Goal: Information Seeking & Learning: Learn about a topic

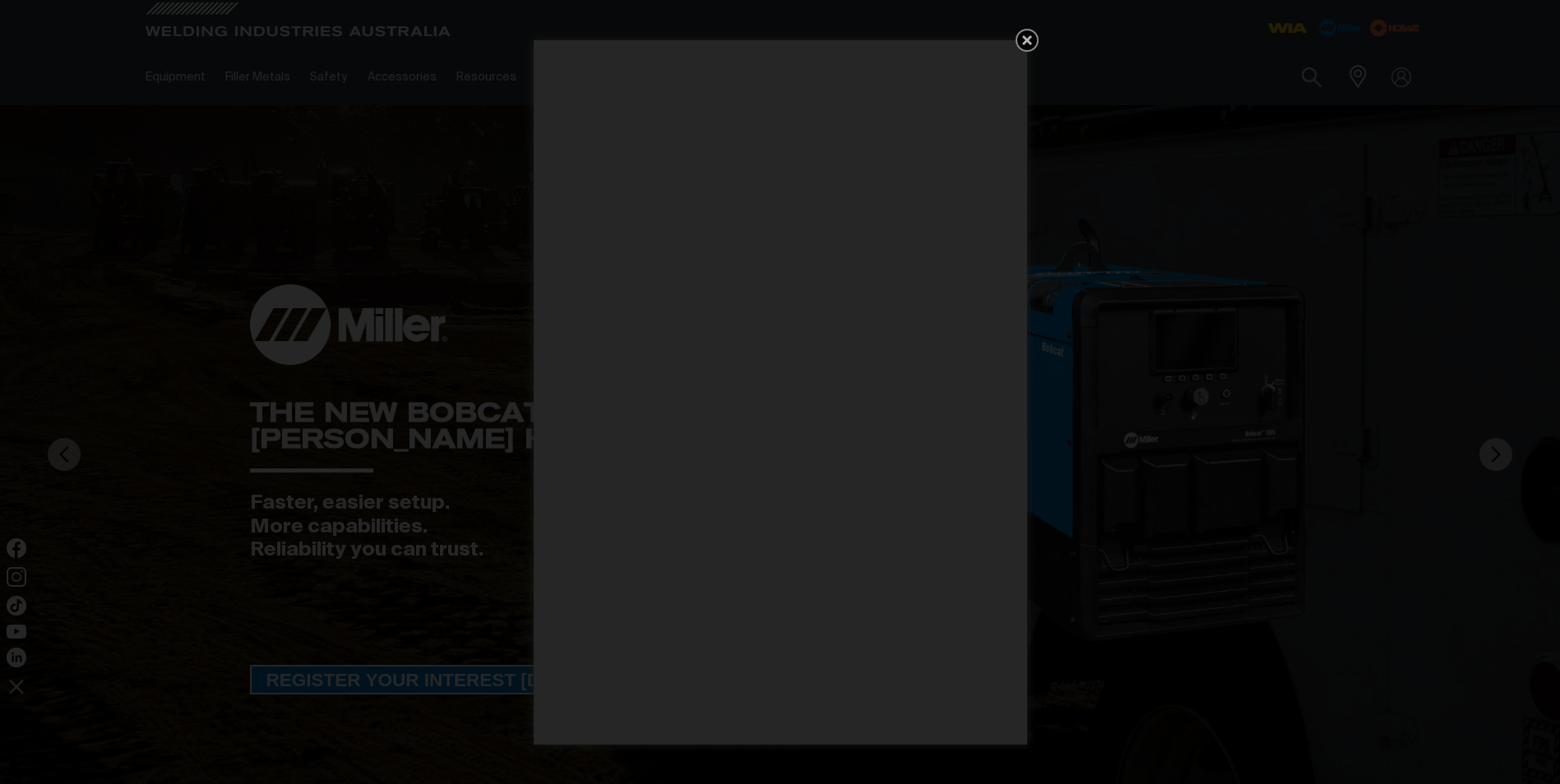
click at [1022, 37] on icon "Get 5 WIA Welding Guides Free!" at bounding box center [1027, 40] width 19 height 19
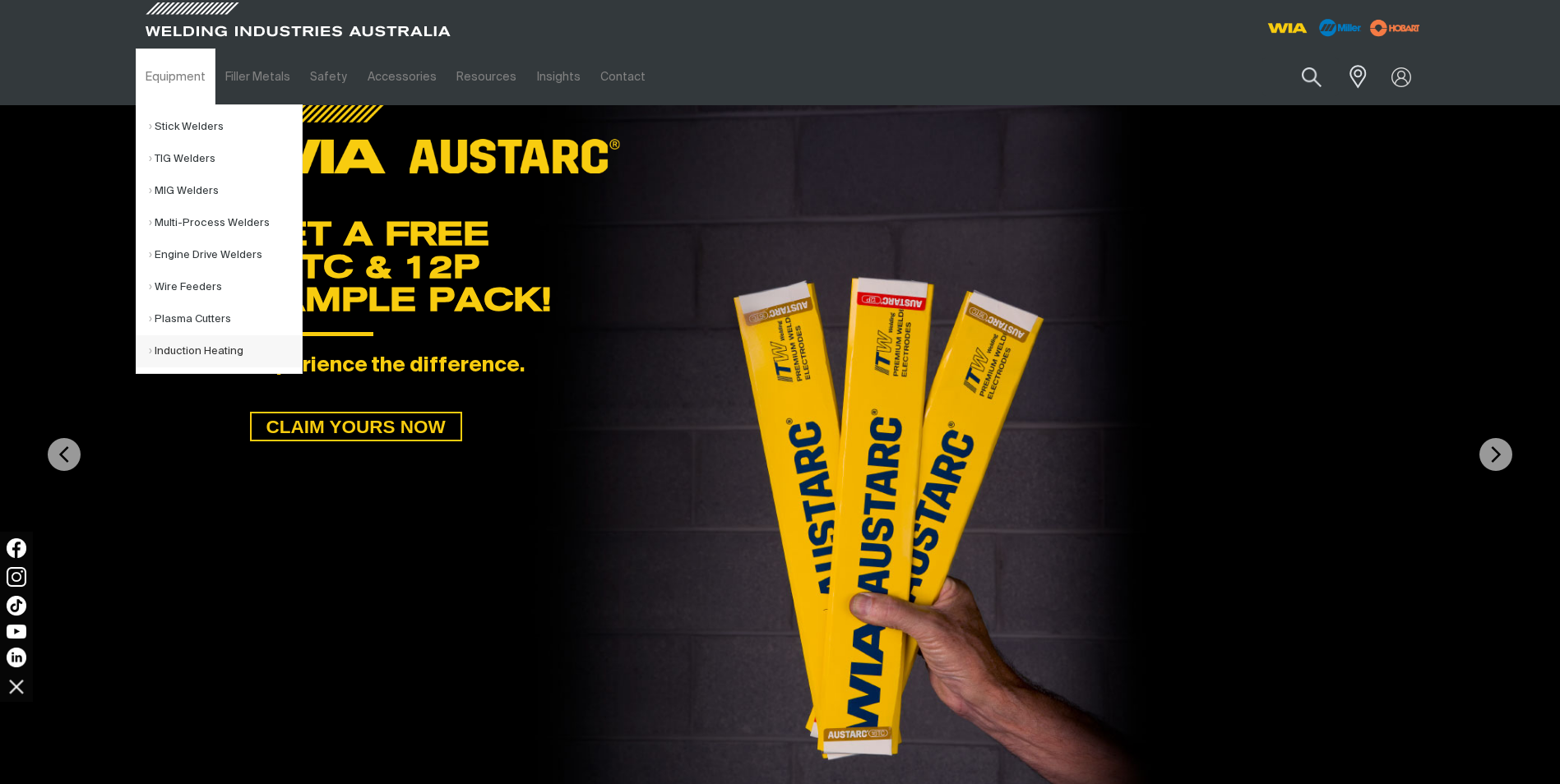
click at [163, 350] on link "Induction Heating" at bounding box center [225, 351] width 153 height 32
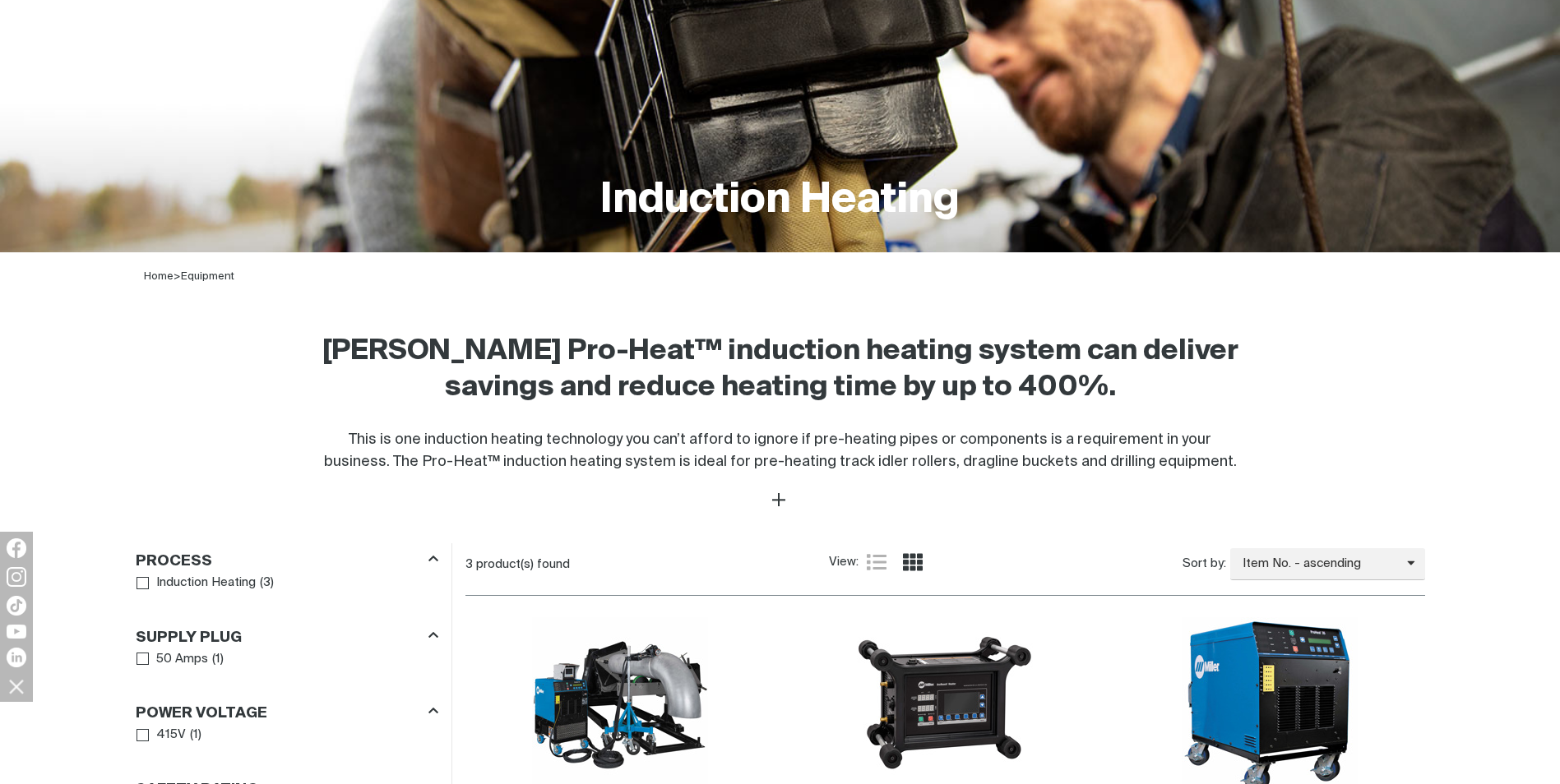
scroll to position [329, 0]
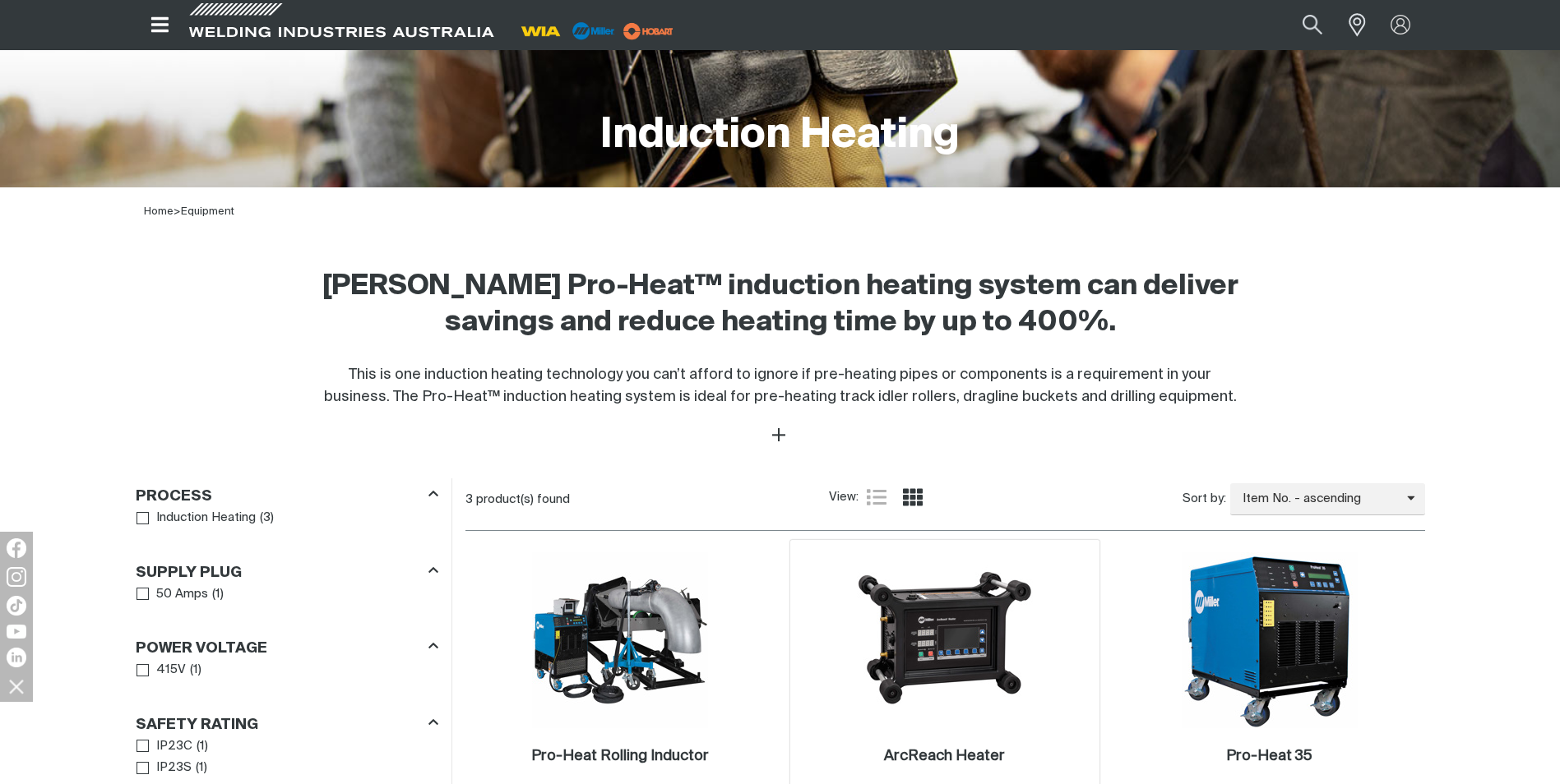
click at [903, 642] on img at bounding box center [944, 639] width 176 height 175
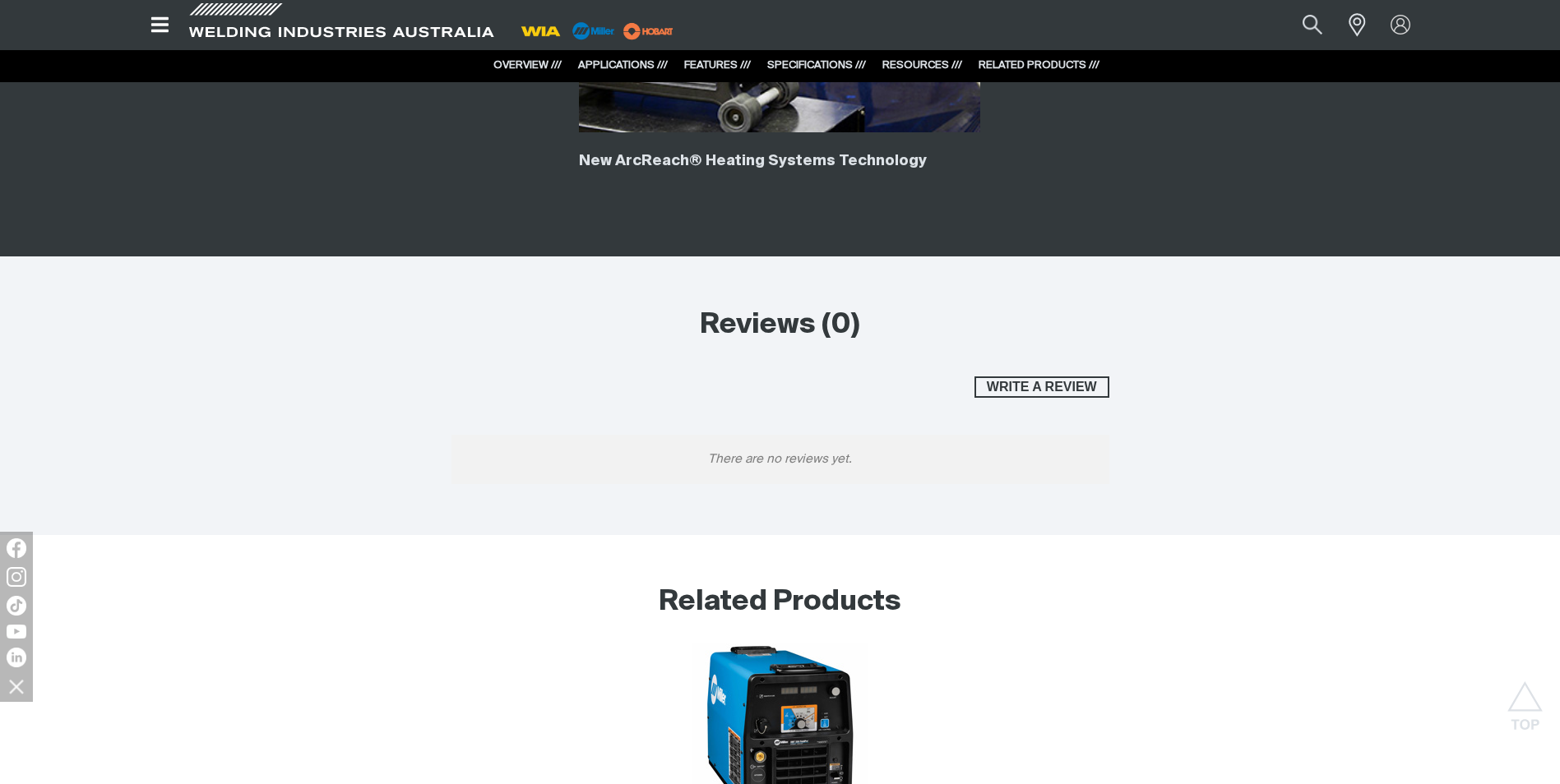
scroll to position [4850, 0]
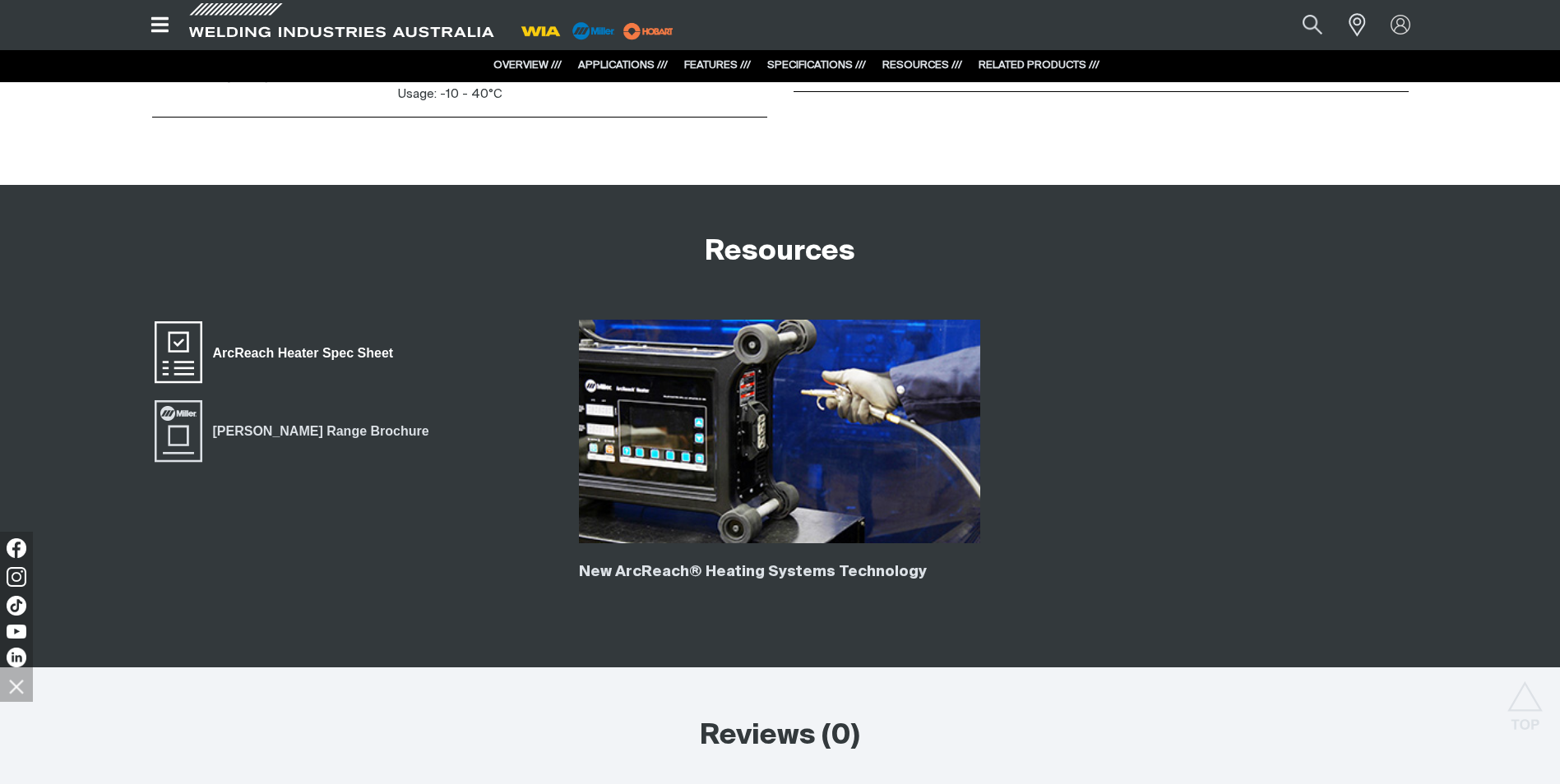
click at [291, 347] on span "ArcReach Heater Spec Sheet" at bounding box center [303, 354] width 201 height 21
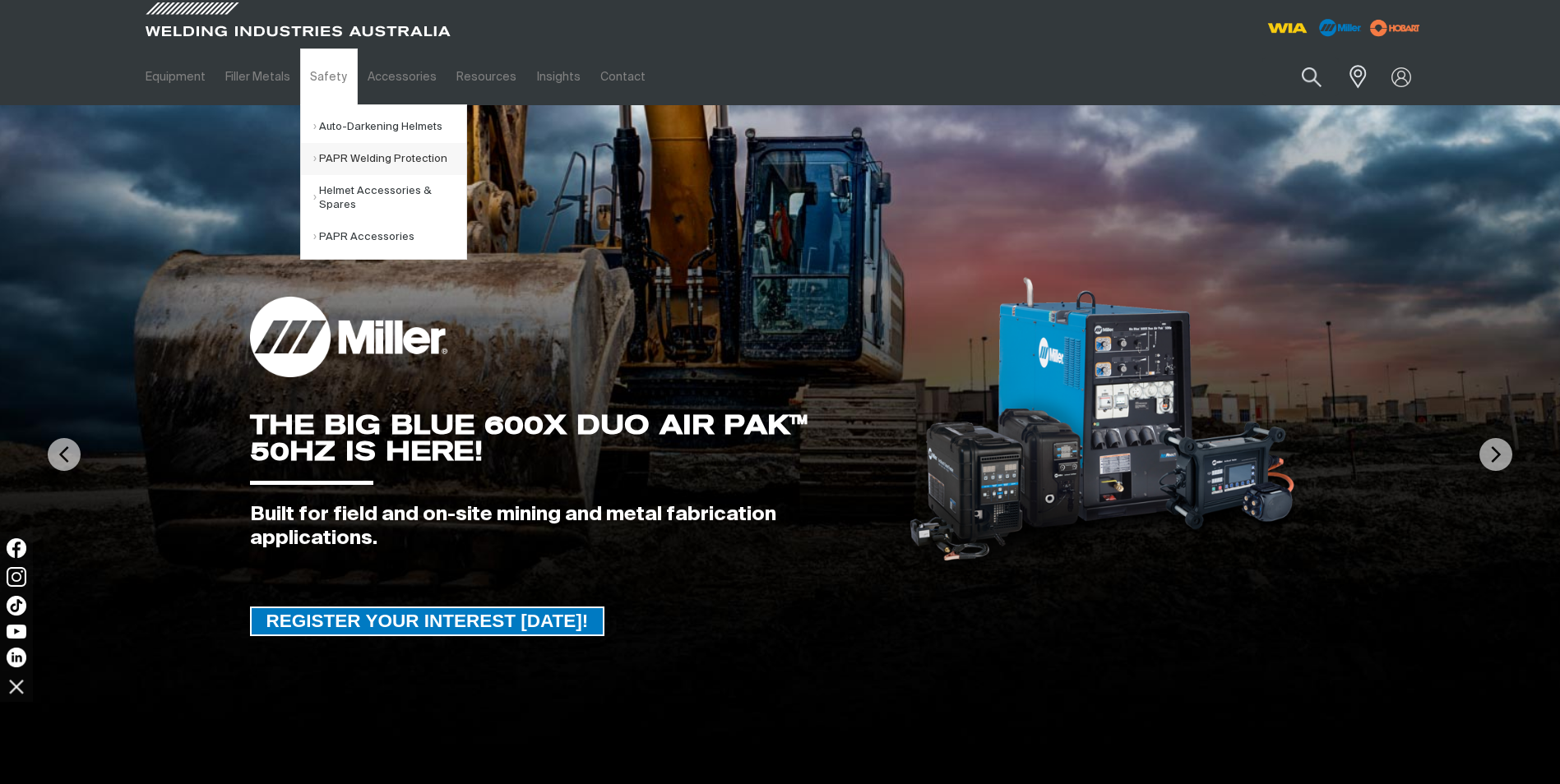
click at [367, 161] on link "PAPR Welding Protection" at bounding box center [389, 159] width 153 height 32
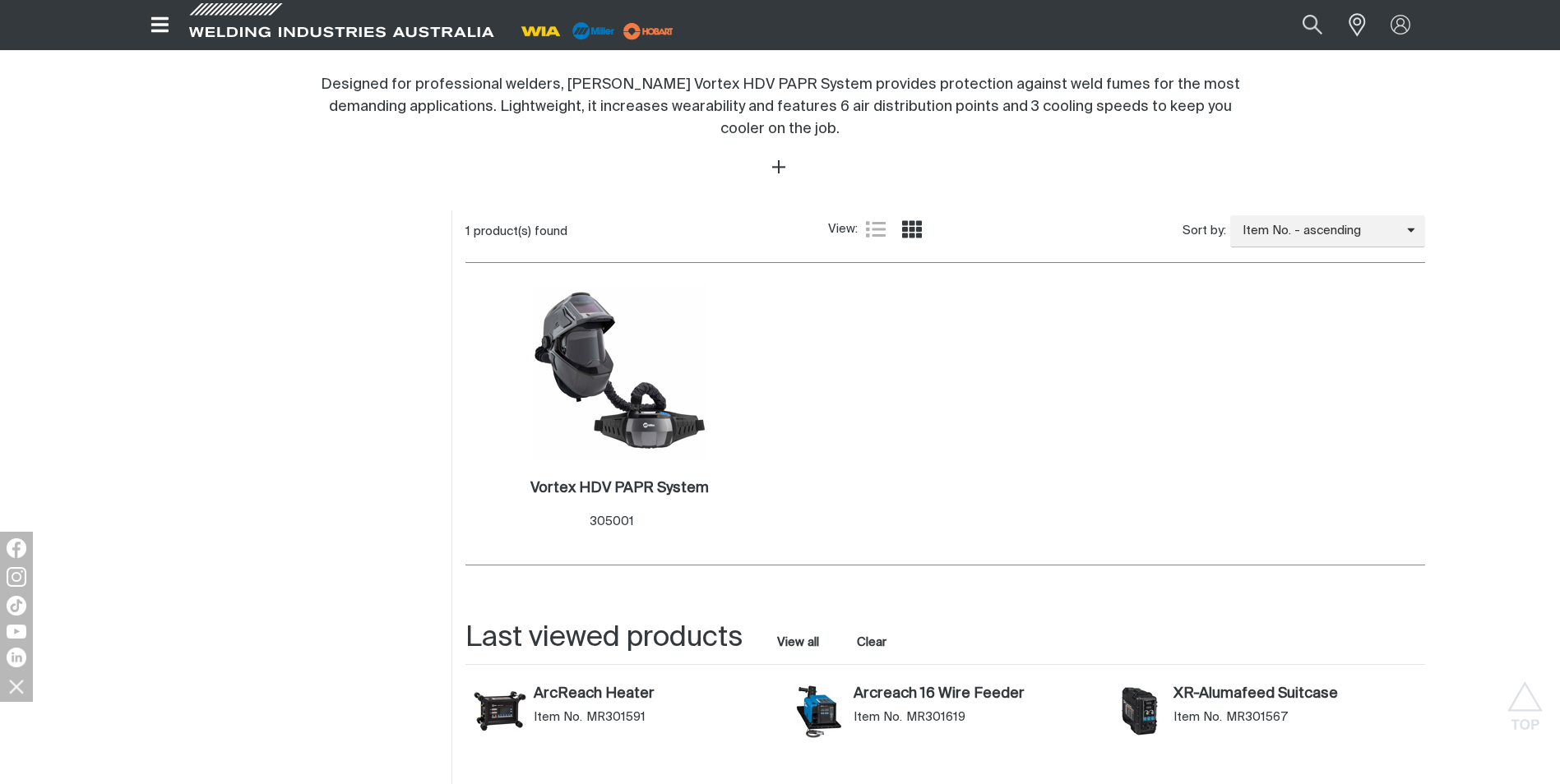
scroll to position [740, 0]
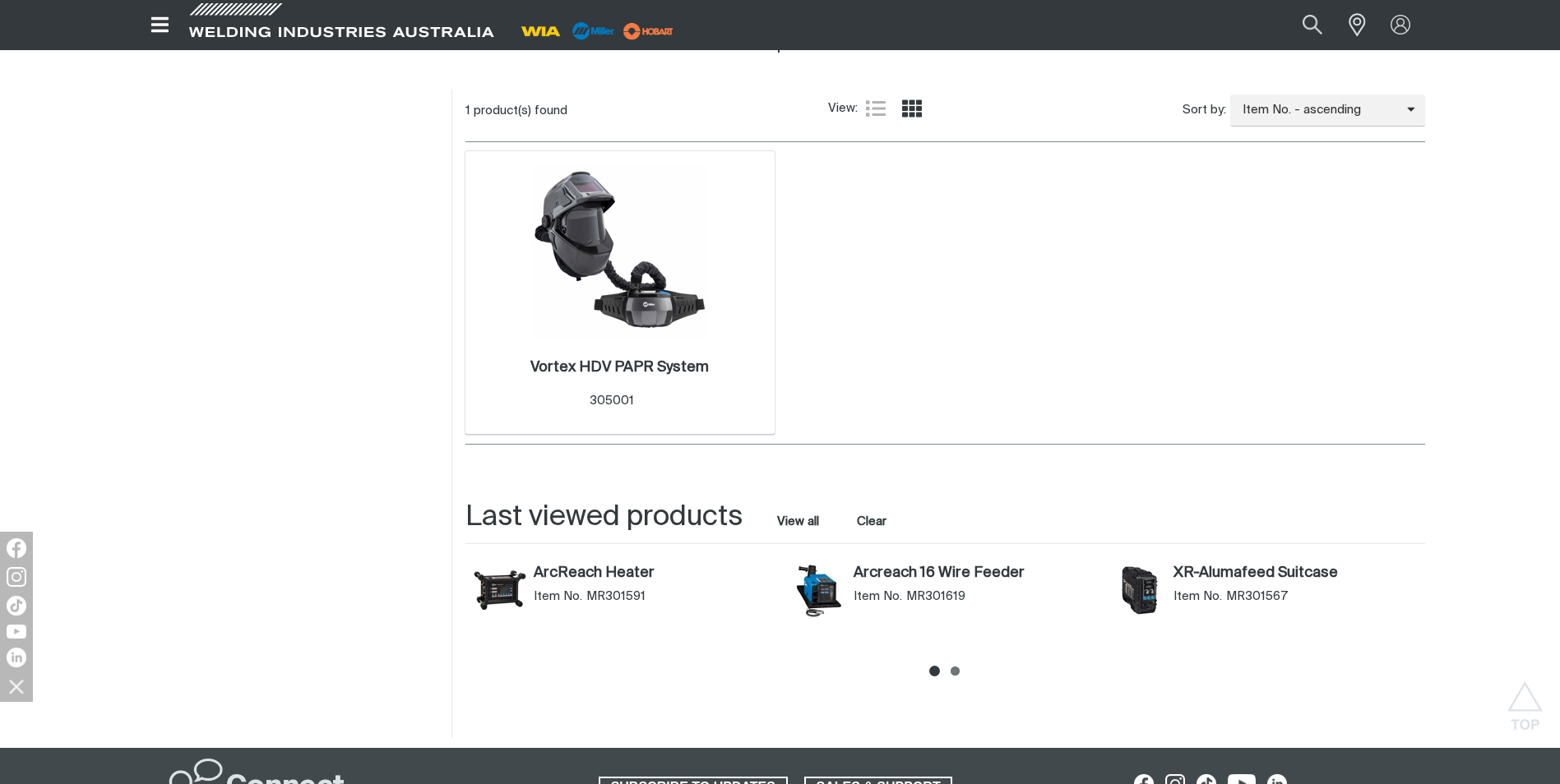
click at [544, 236] on img at bounding box center [619, 250] width 176 height 175
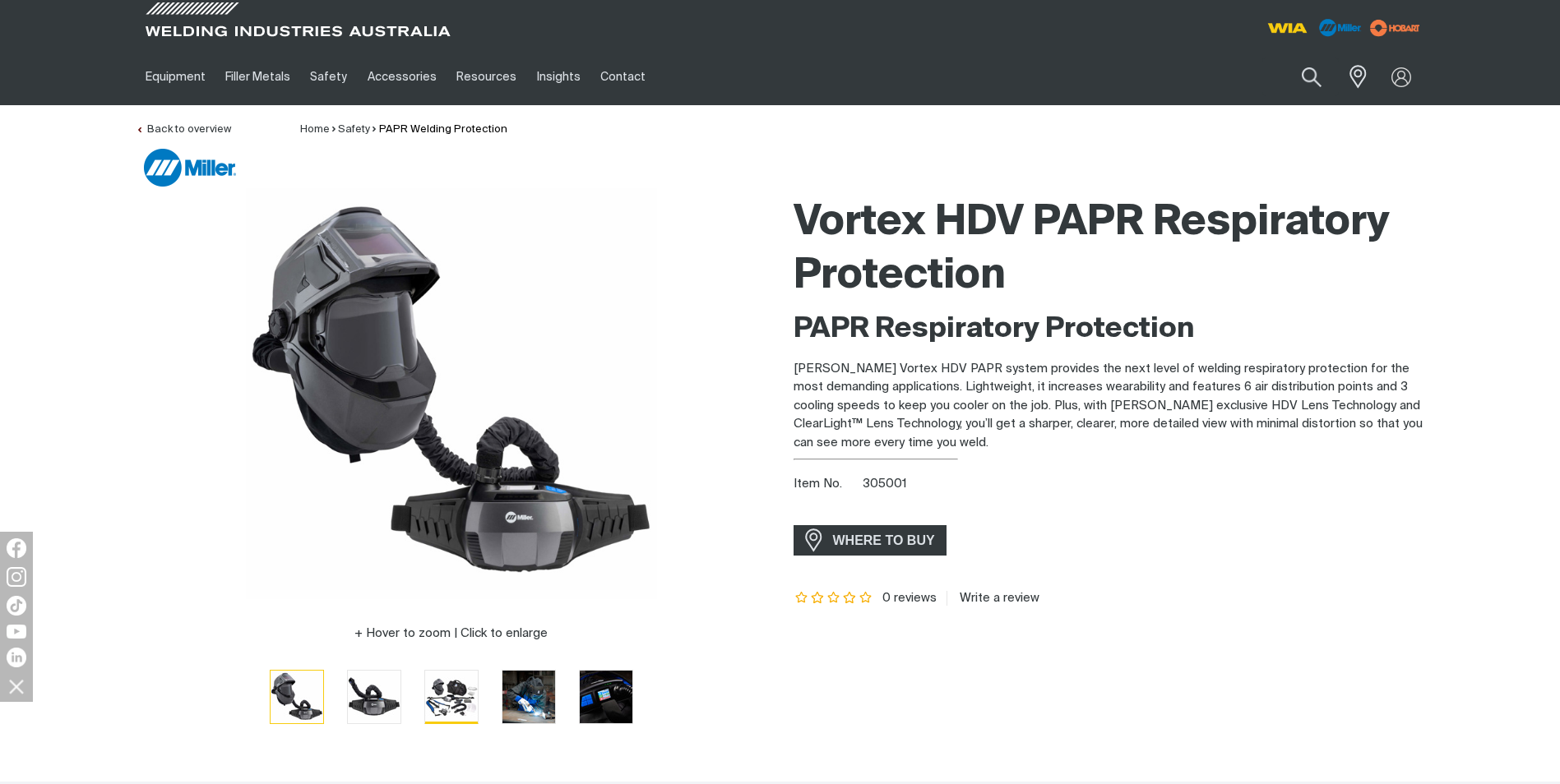
click at [475, 695] on img "Go to slide 3" at bounding box center [452, 698] width 53 height 53
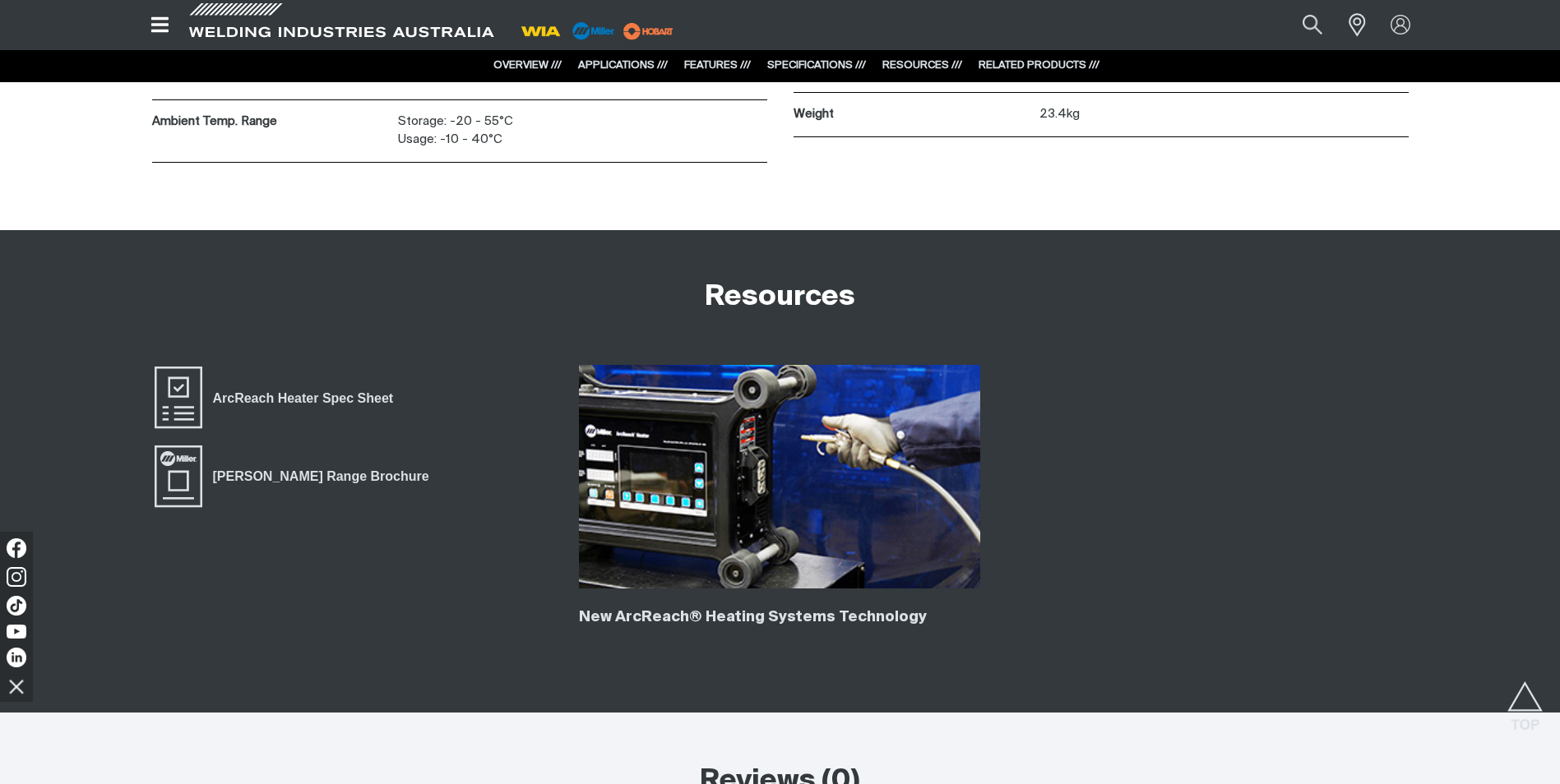
scroll to position [4850, 0]
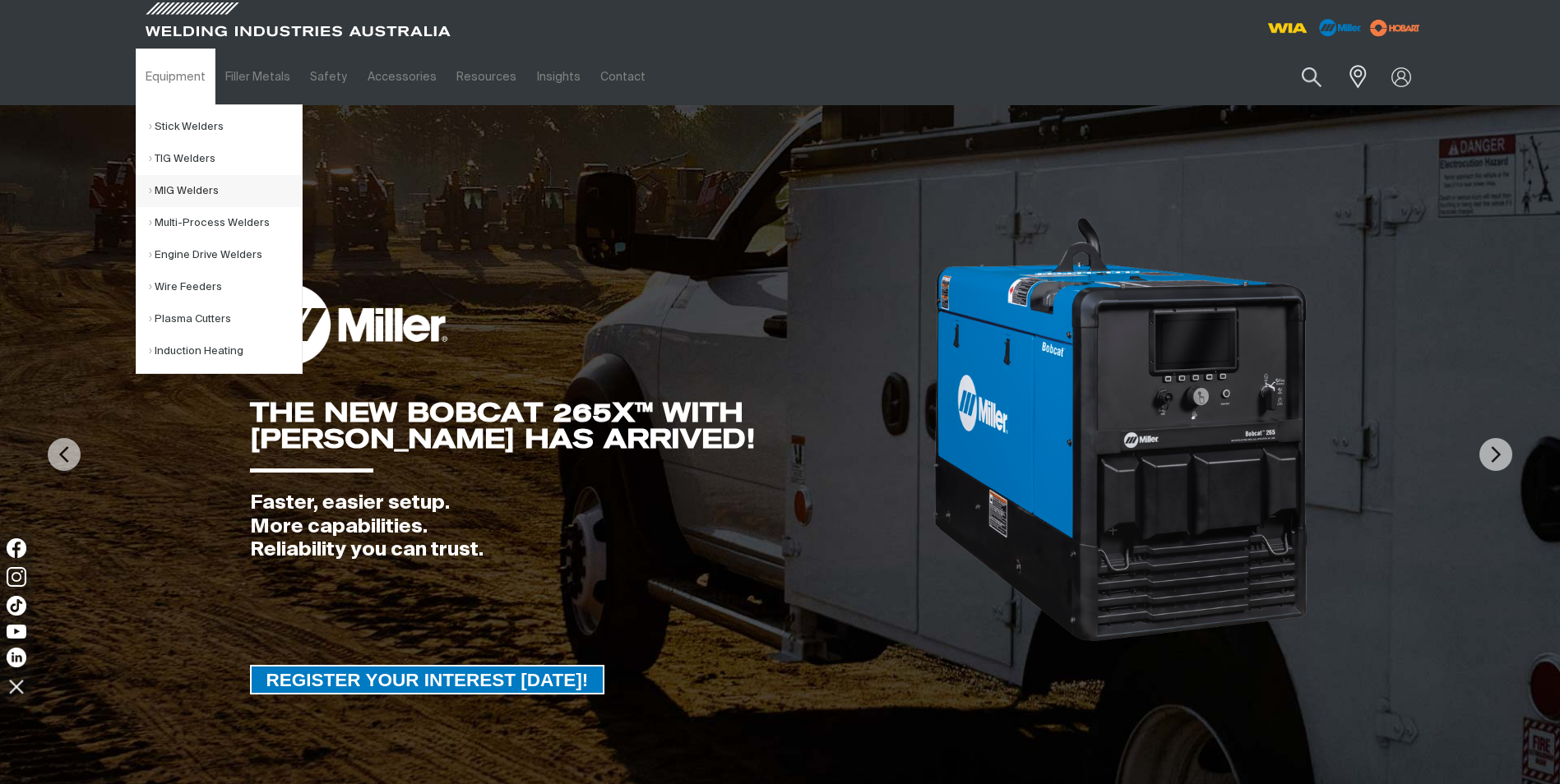
click at [191, 185] on link "MIG Welders" at bounding box center [225, 191] width 153 height 32
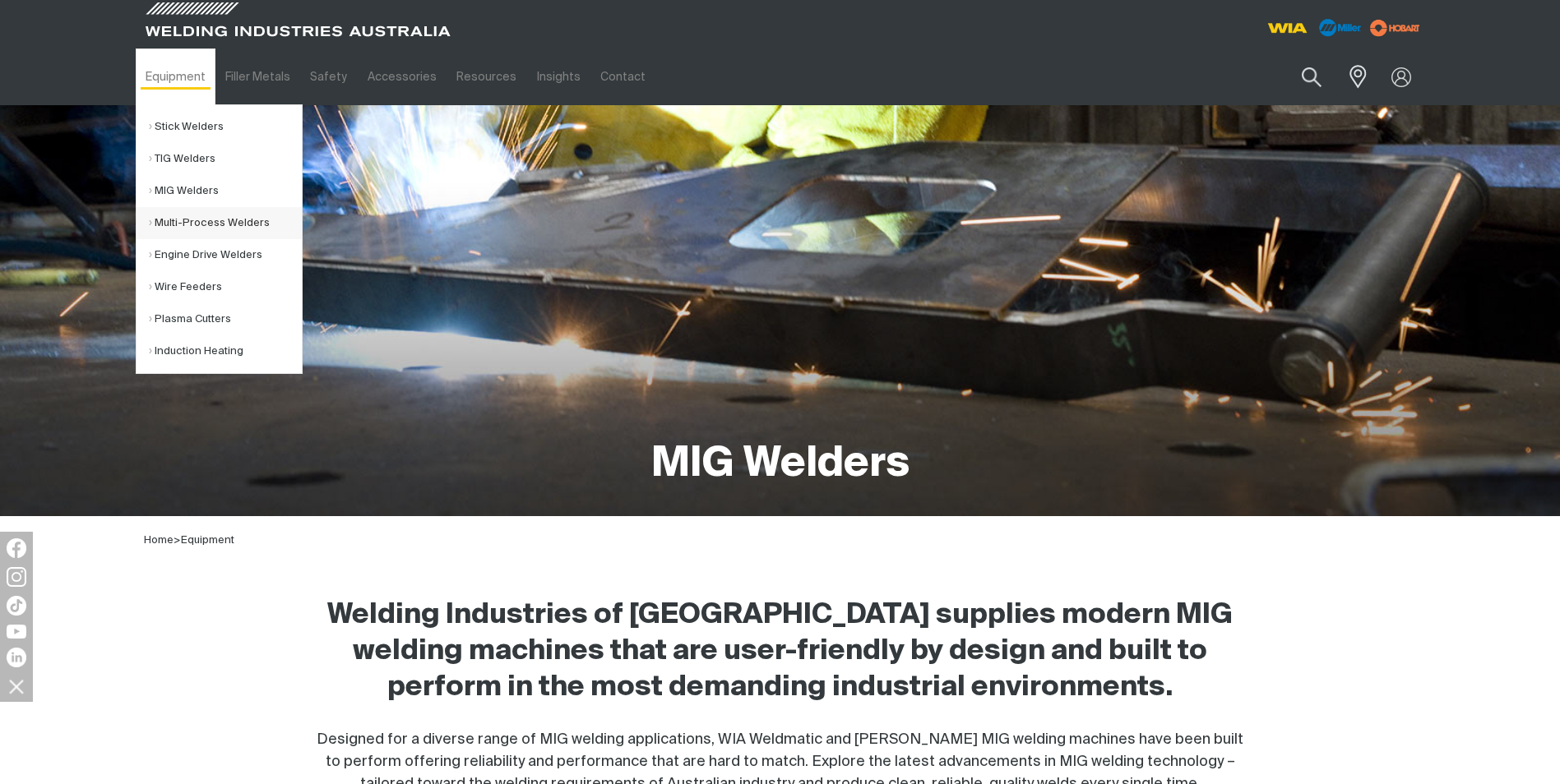
click at [191, 214] on link "Multi-Process Welders" at bounding box center [225, 223] width 153 height 32
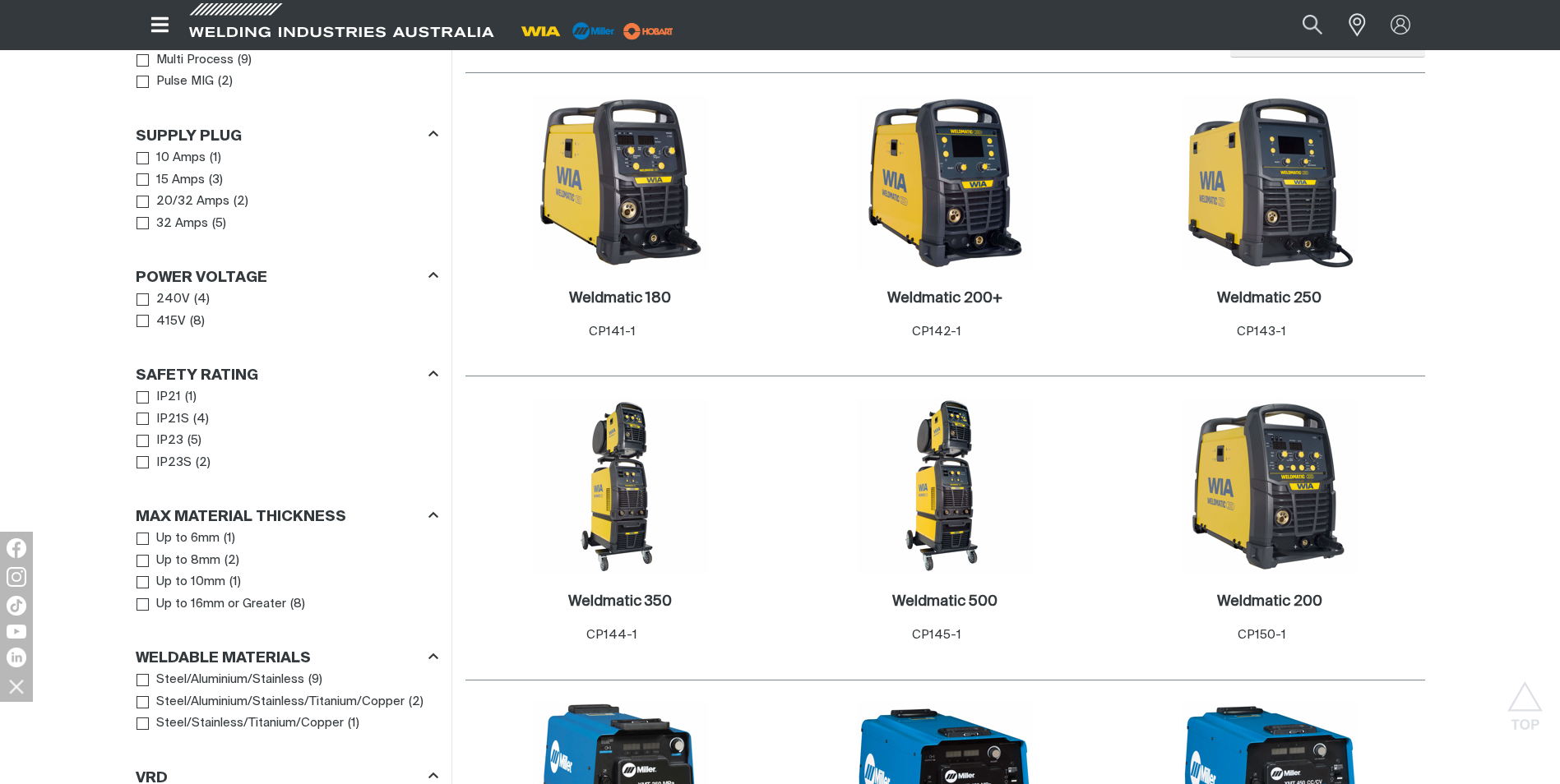
scroll to position [904, 0]
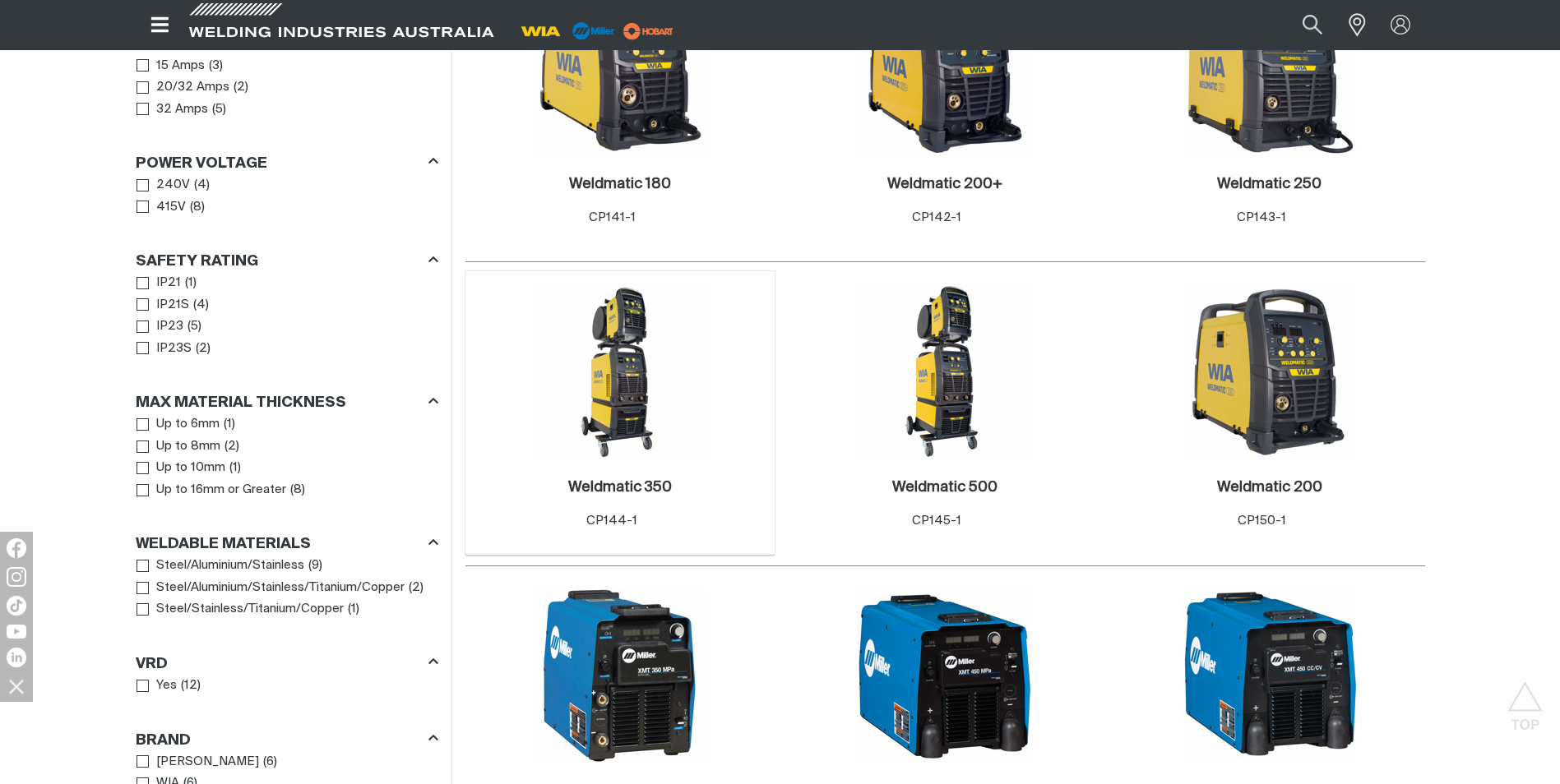
scroll to position [904, 0]
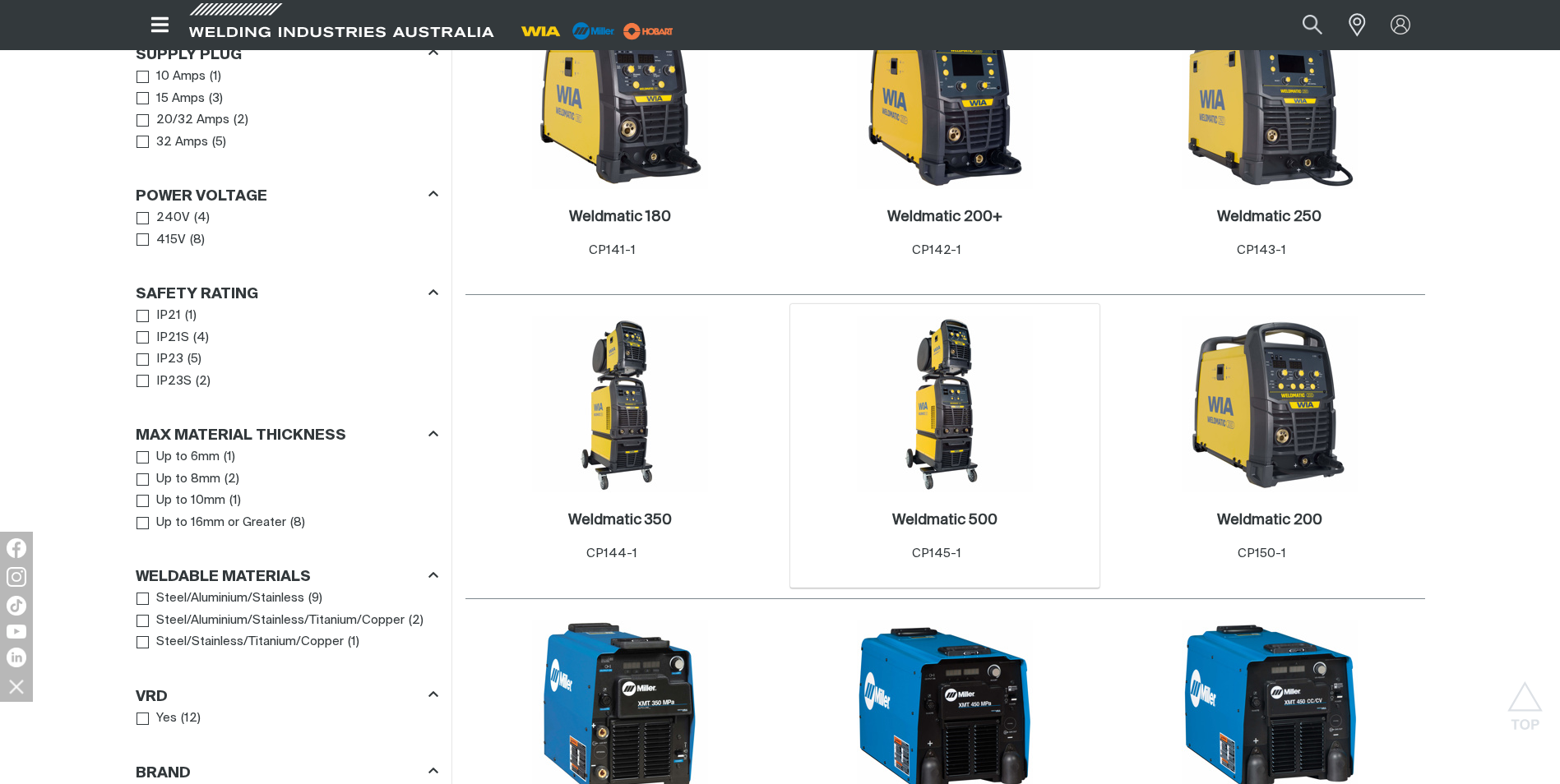
click at [947, 430] on img at bounding box center [944, 404] width 176 height 175
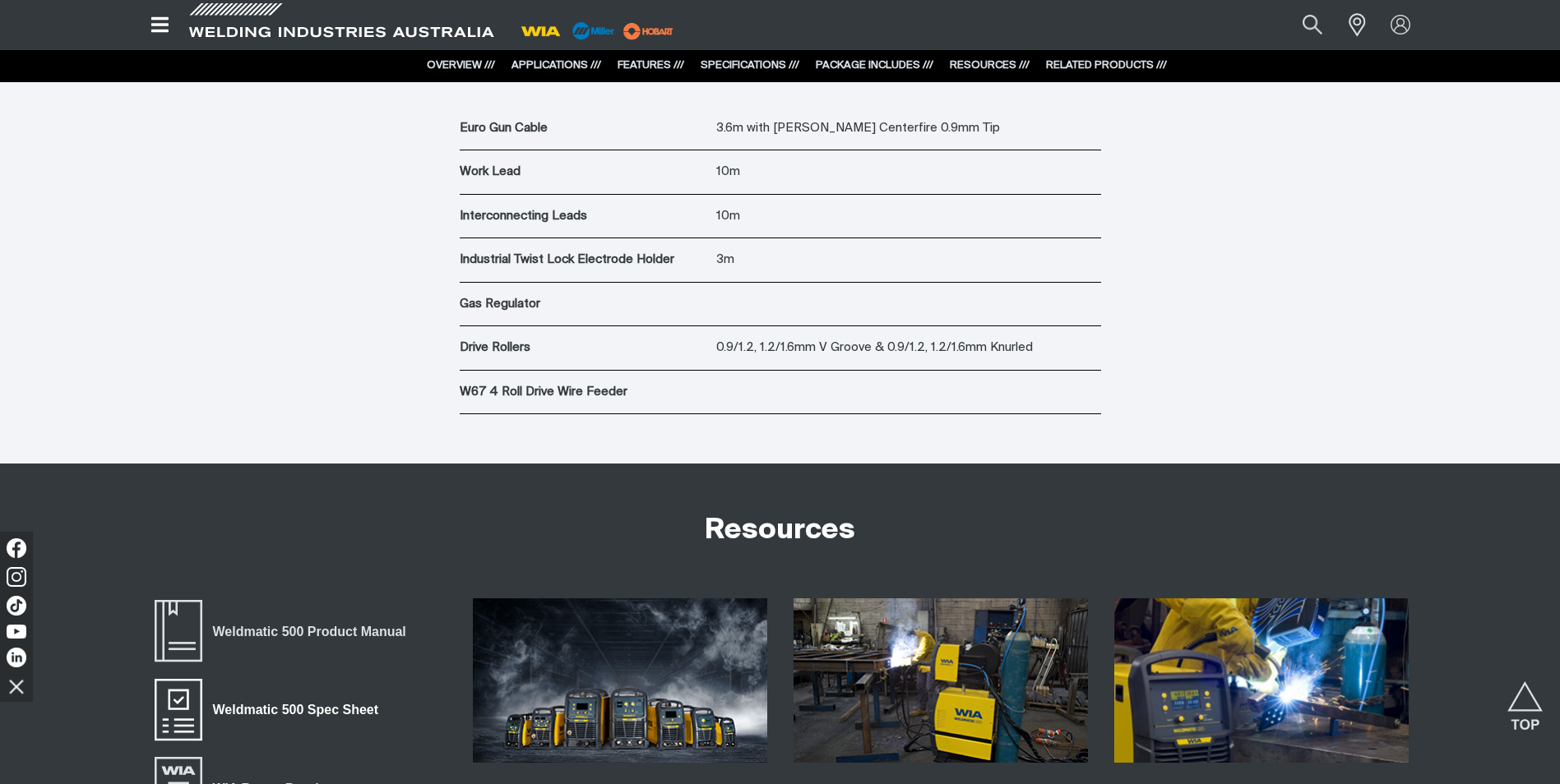
scroll to position [5918, 0]
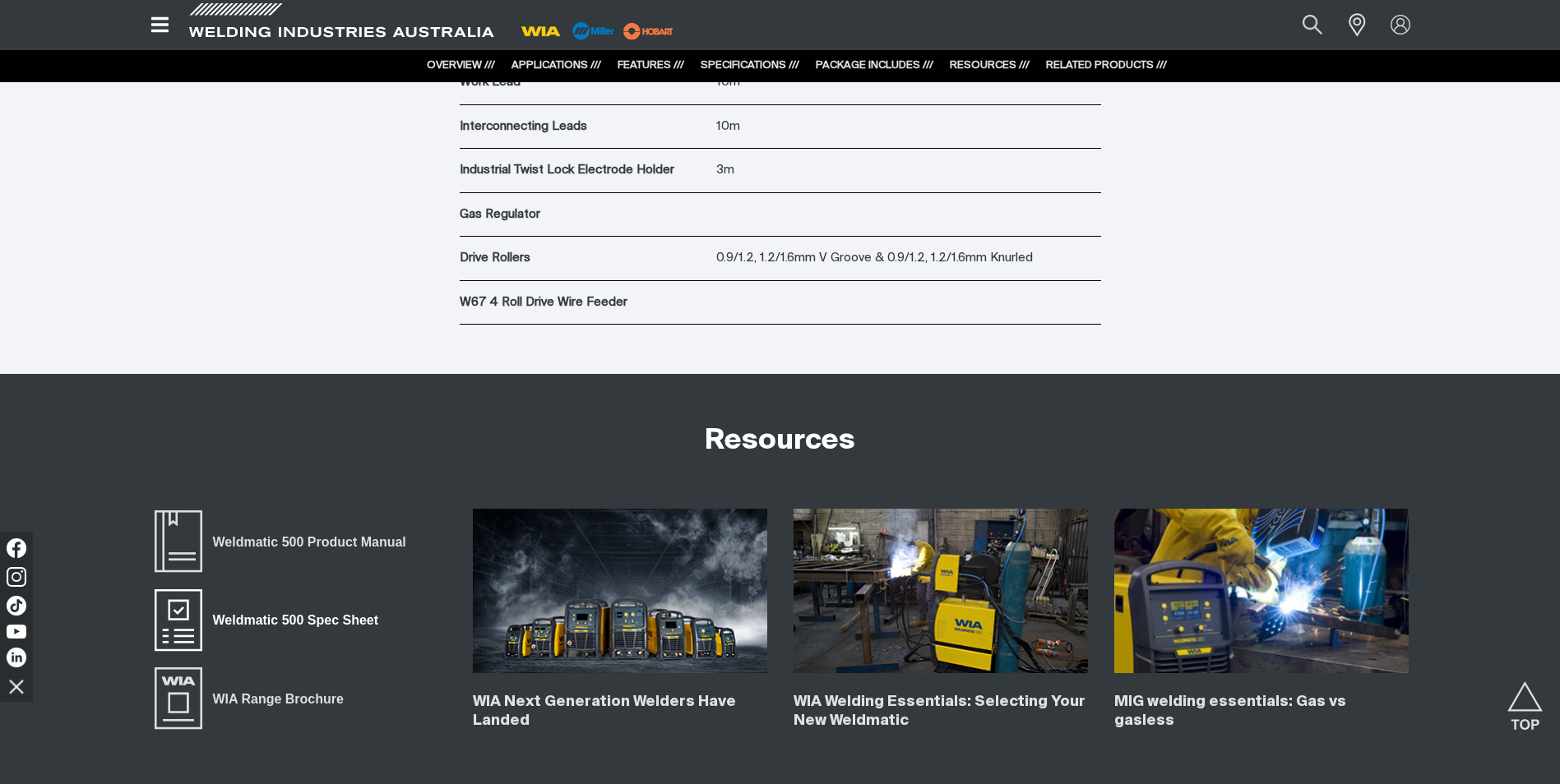
click at [304, 621] on span "Weldmatic 500 Spec Sheet" at bounding box center [296, 621] width 187 height 21
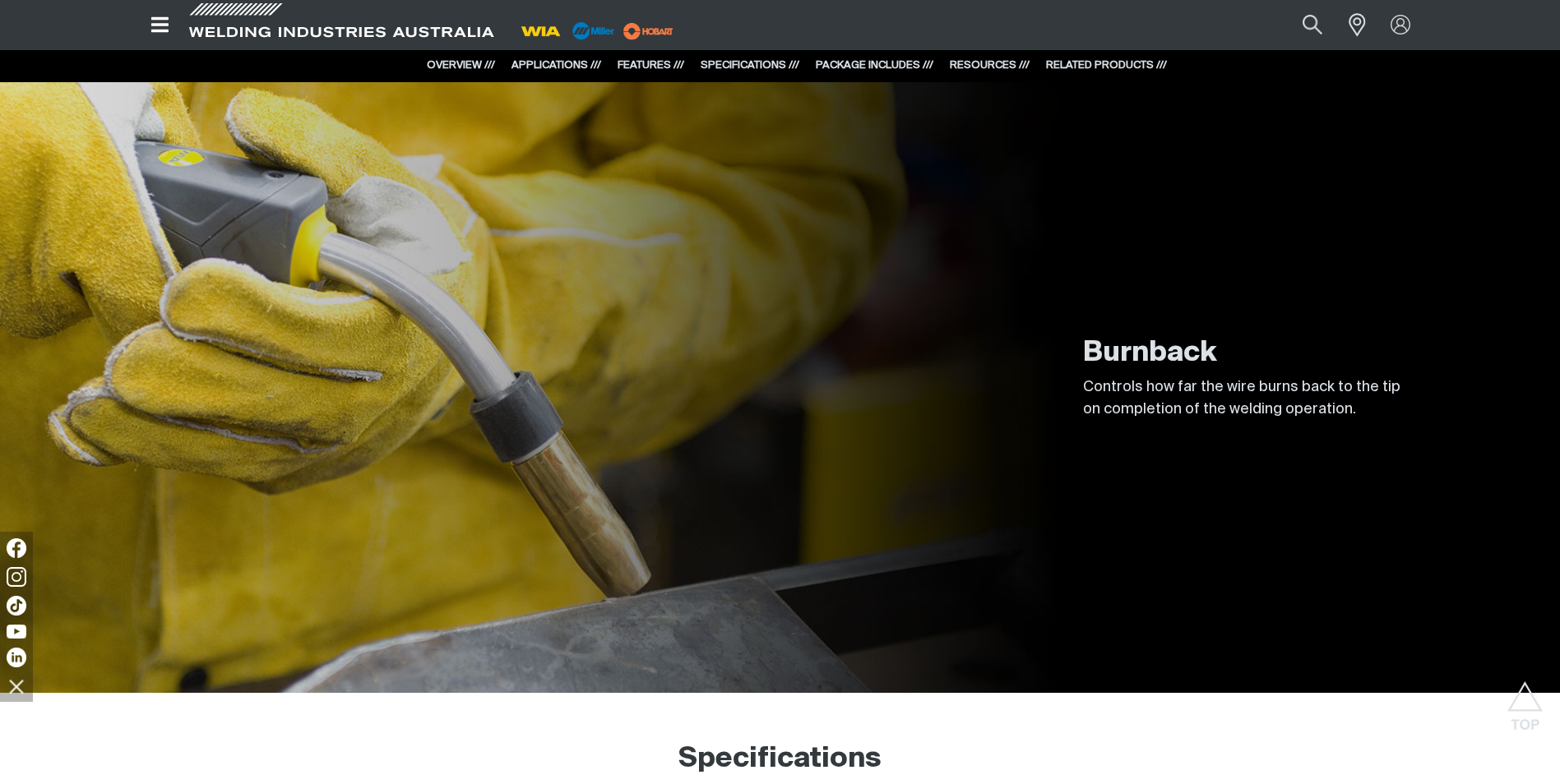
scroll to position [4357, 0]
